Goal: Task Accomplishment & Management: Manage account settings

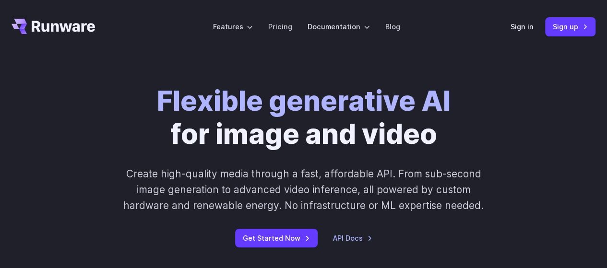
click at [520, 30] on link "Sign in" at bounding box center [522, 26] width 23 height 11
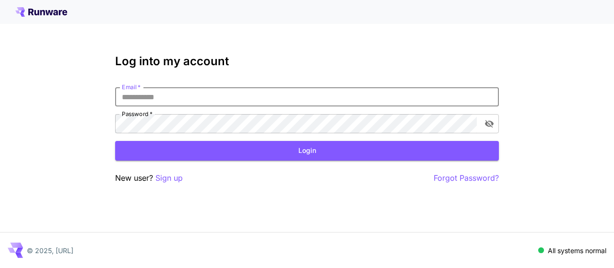
click at [250, 95] on input "Email   *" at bounding box center [307, 96] width 384 height 19
type input "**********"
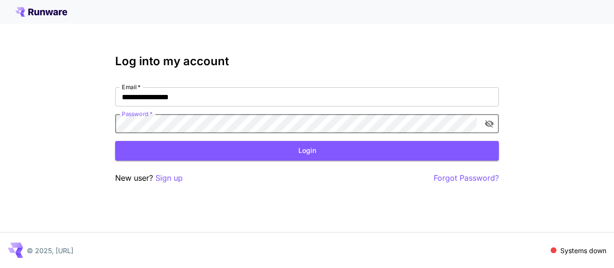
click button "Login" at bounding box center [307, 151] width 384 height 20
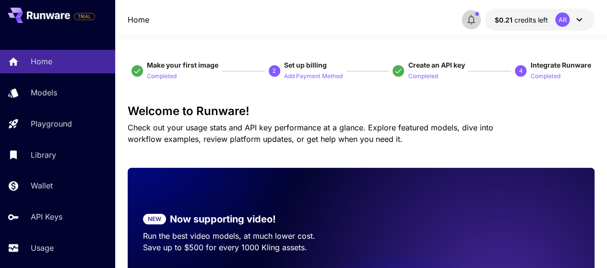
click at [477, 22] on icon "button" at bounding box center [471, 20] width 12 height 12
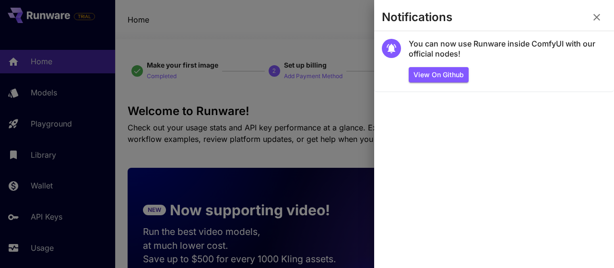
click at [334, 26] on div at bounding box center [307, 134] width 614 height 268
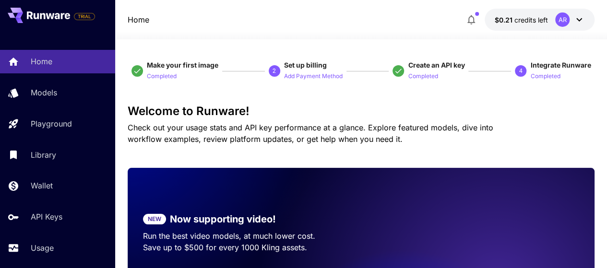
click at [590, 21] on button "$0.21 credits left AR" at bounding box center [540, 20] width 110 height 22
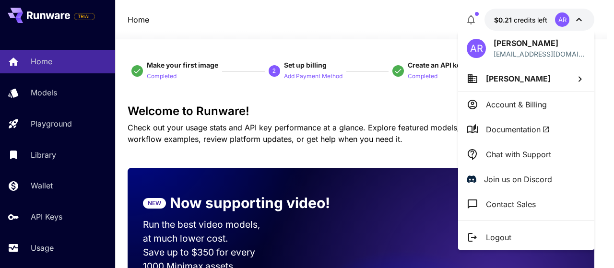
click at [369, 35] on div at bounding box center [307, 134] width 614 height 268
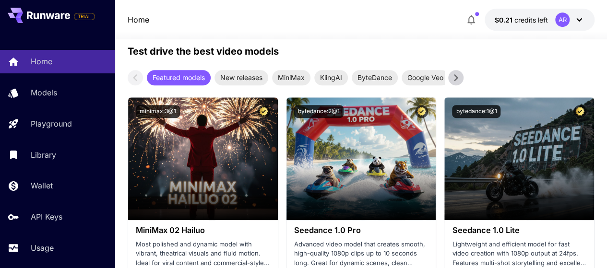
scroll to position [368, 0]
